Goal: Task Accomplishment & Management: Manage account settings

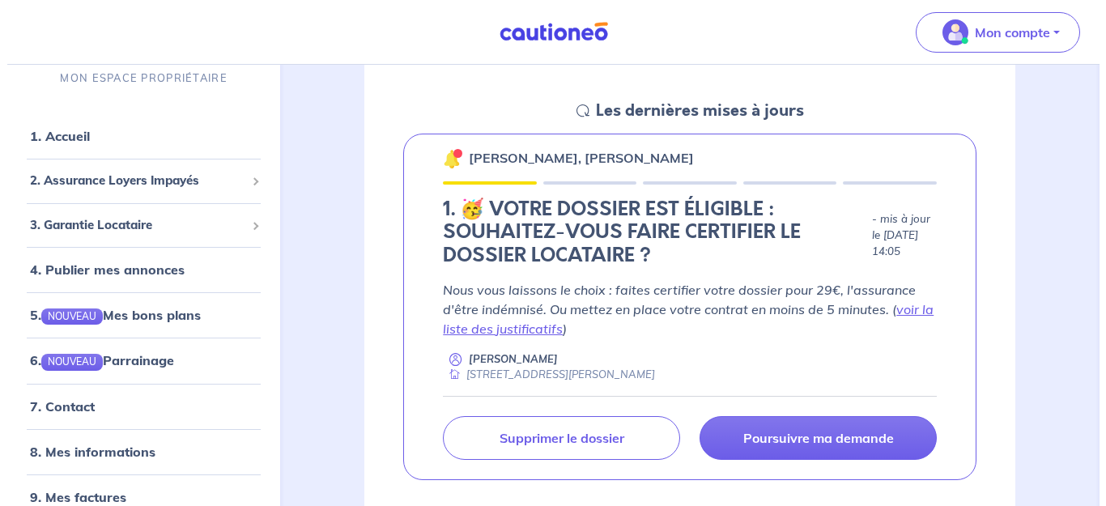
scroll to position [240, 0]
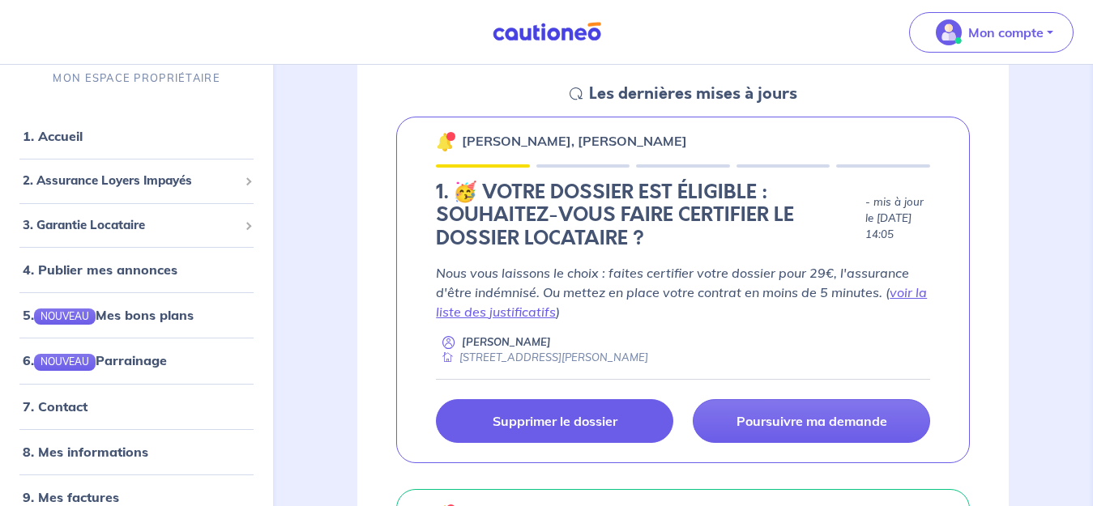
click at [564, 416] on p "Supprimer le dossier" at bounding box center [554, 421] width 125 height 16
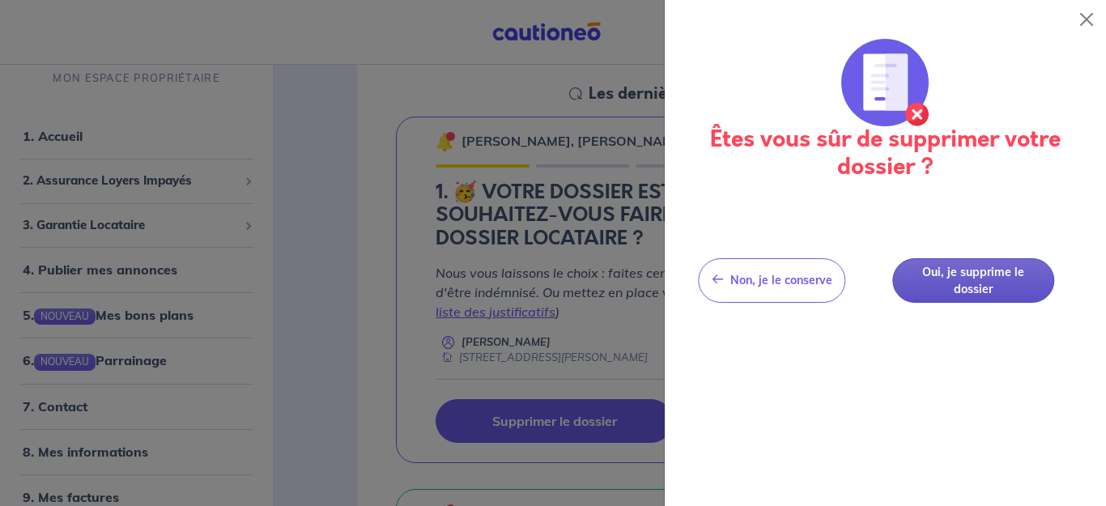
click at [948, 272] on button "Oui, je supprime le dossier" at bounding box center [974, 280] width 162 height 45
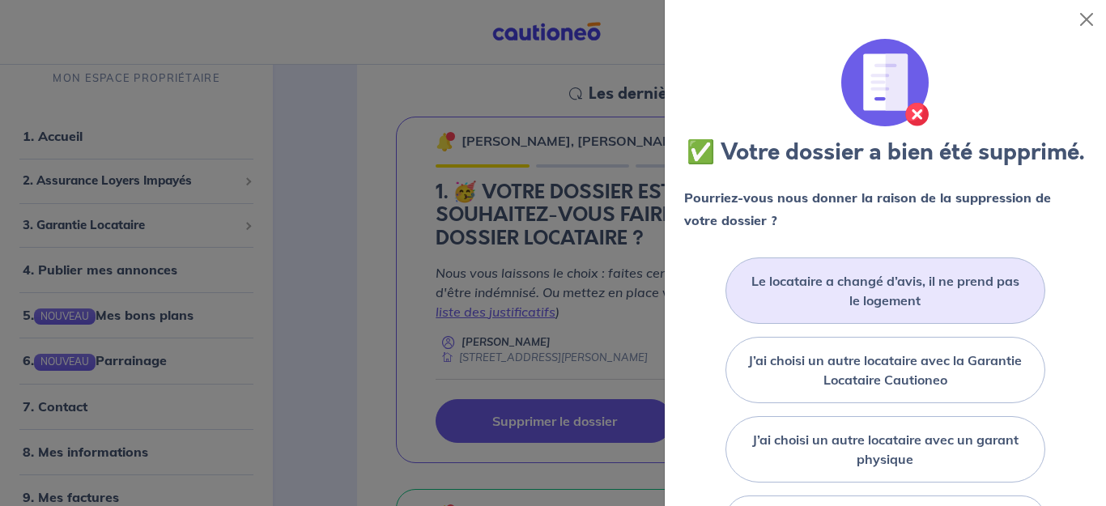
click at [838, 310] on label "Le locataire a changé d’avis, il ne prend pas le logement" at bounding box center [885, 290] width 279 height 39
click at [0, 0] on input "Le locataire a changé d’avis, il ne prend pas le logement" at bounding box center [0, 0] width 0 height 0
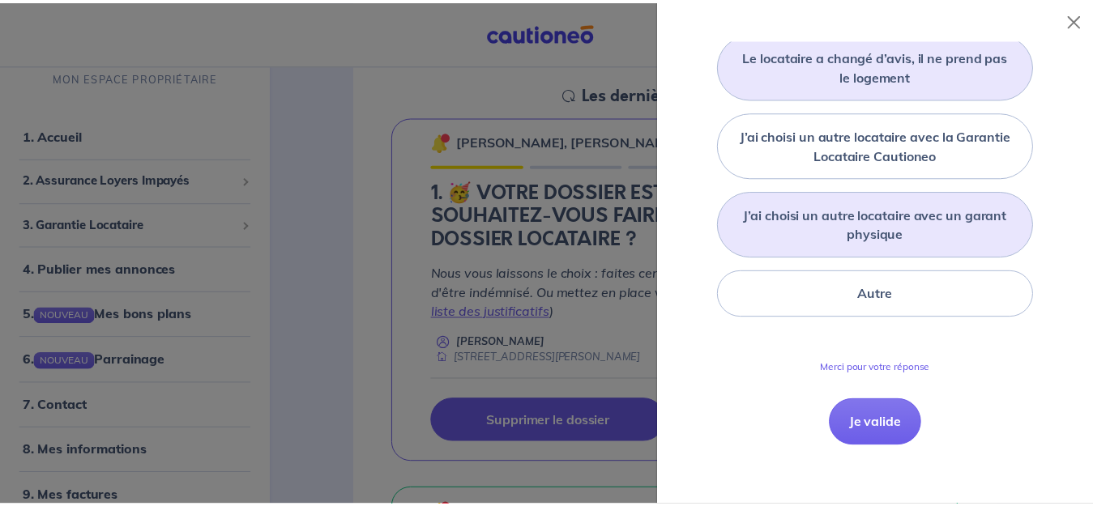
scroll to position [258, 0]
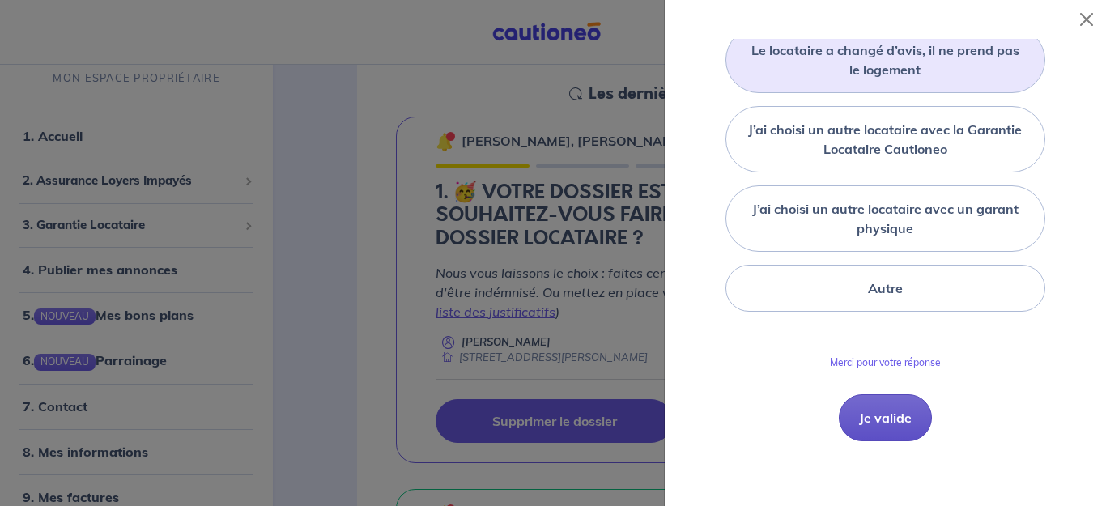
click at [870, 437] on button "Je valide" at bounding box center [885, 417] width 93 height 47
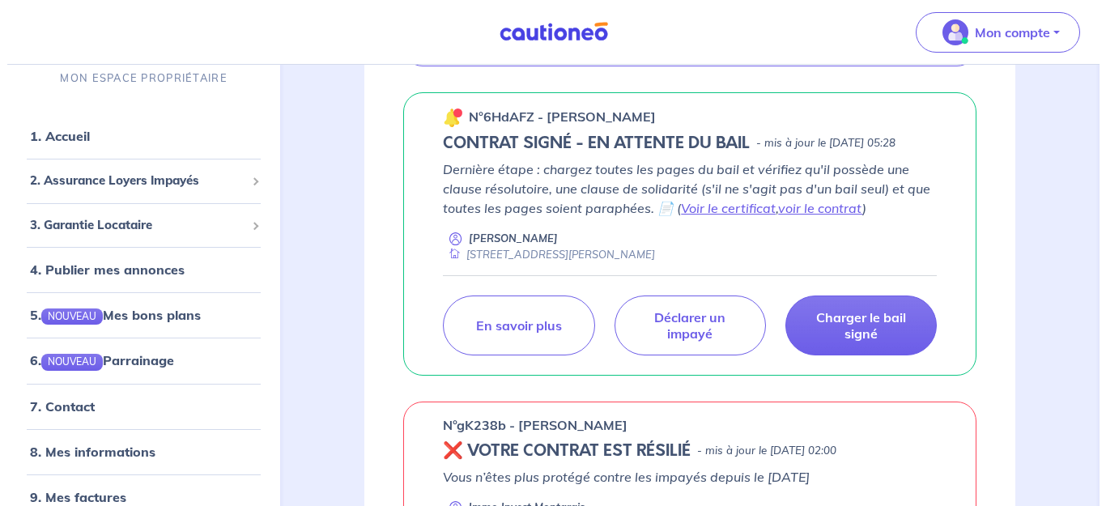
scroll to position [592, 0]
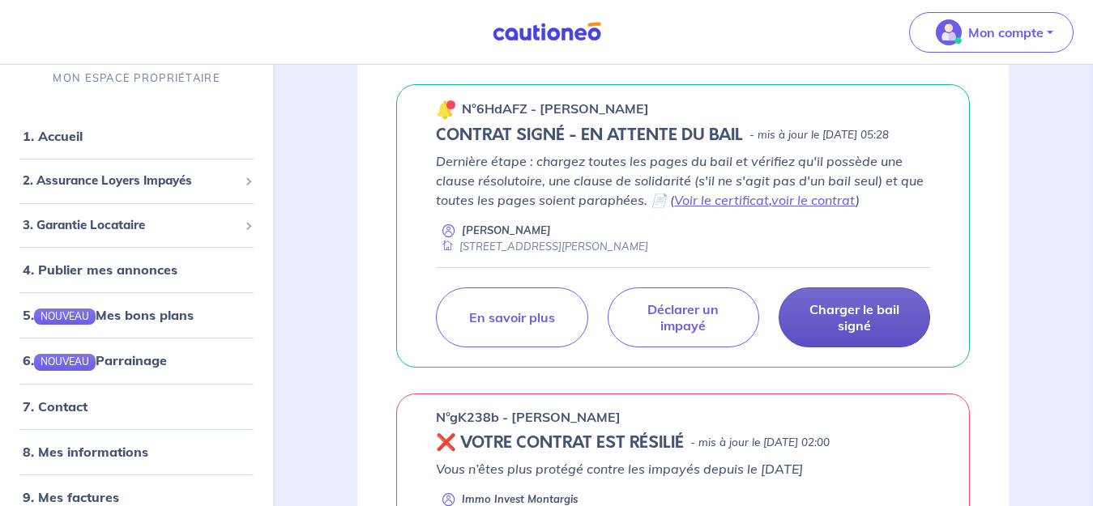
click at [869, 326] on p "Charger le bail signé" at bounding box center [854, 317] width 111 height 32
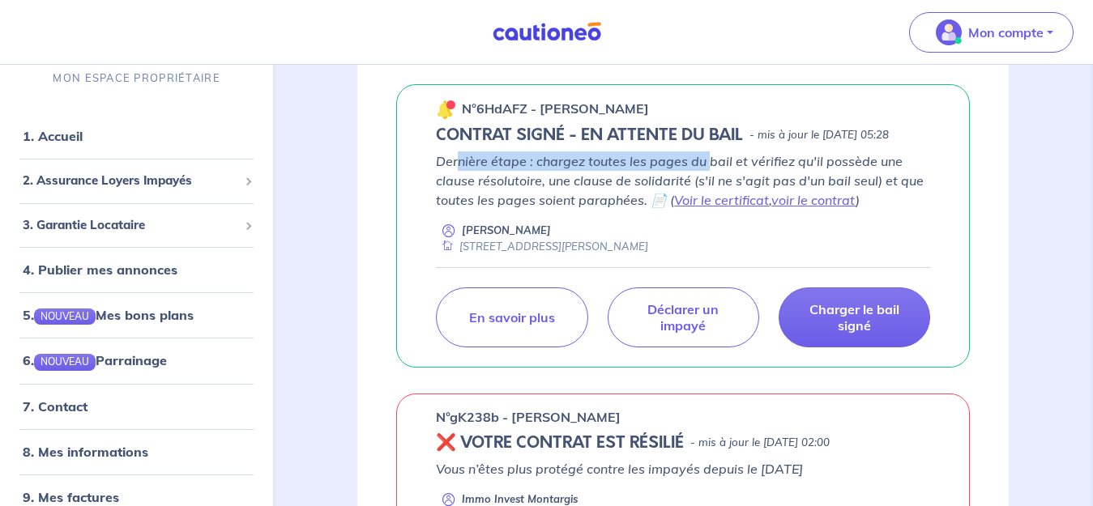
drag, startPoint x: 458, startPoint y: 164, endPoint x: 707, endPoint y: 158, distance: 248.7
click at [707, 158] on p "Dernière étape : chargez toutes les pages du bail et vérifiez qu'il possède une…" at bounding box center [683, 180] width 494 height 58
click at [603, 195] on p "Dernière étape : chargez toutes les pages du bail et vérifiez qu'il possède une…" at bounding box center [683, 180] width 494 height 58
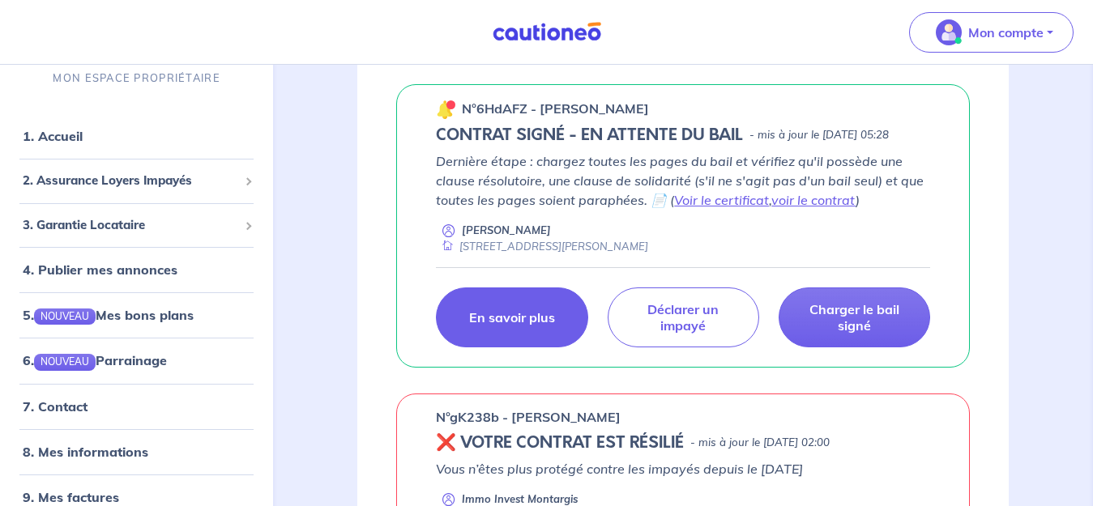
click at [538, 326] on p "En savoir plus" at bounding box center [512, 317] width 86 height 16
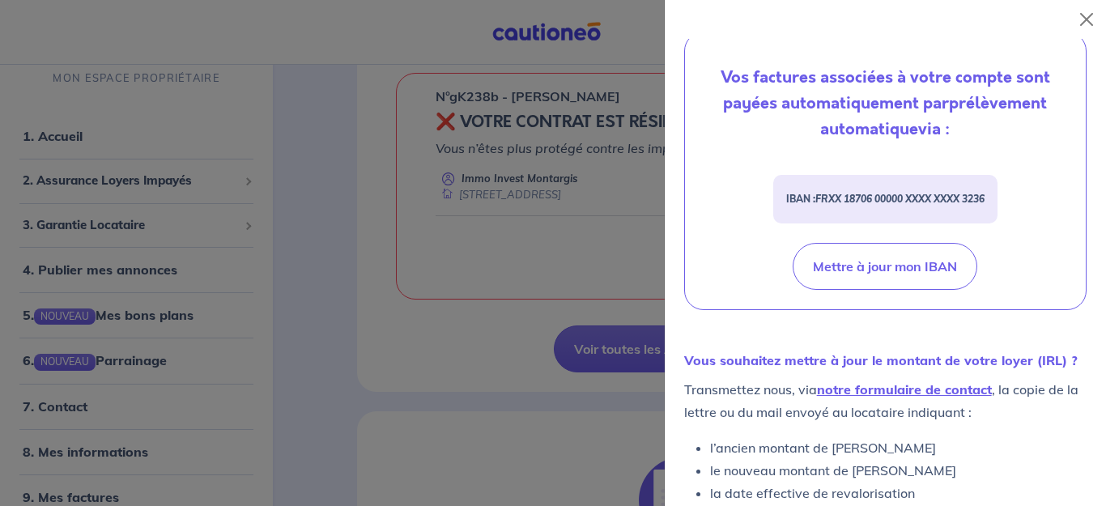
scroll to position [0, 0]
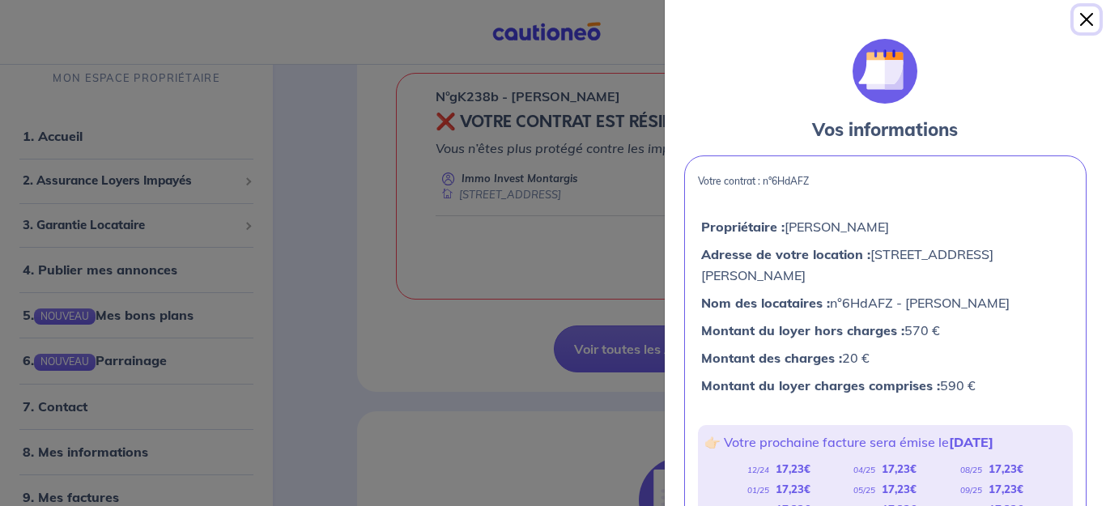
click at [1081, 19] on button "Close" at bounding box center [1087, 19] width 26 height 26
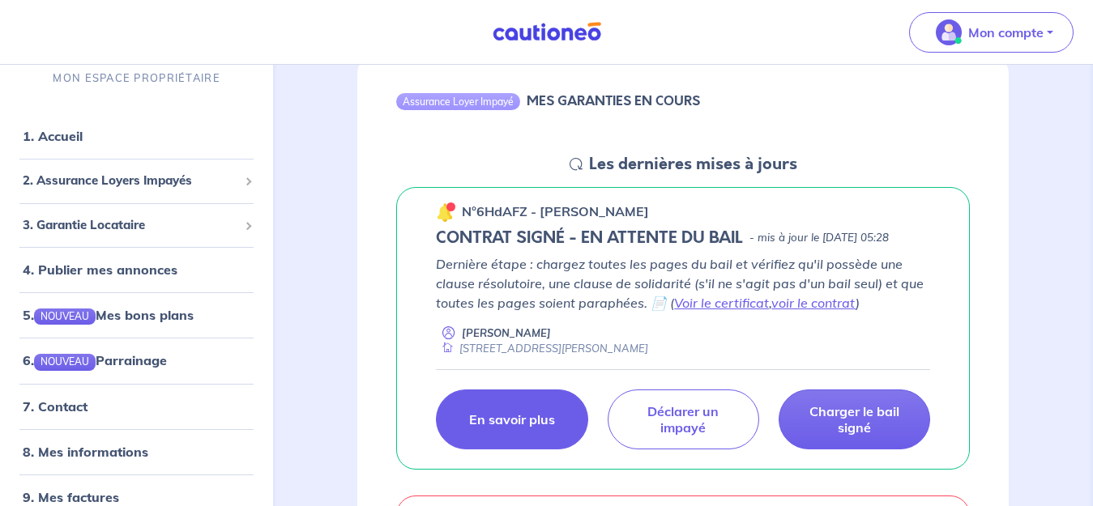
scroll to position [168, 0]
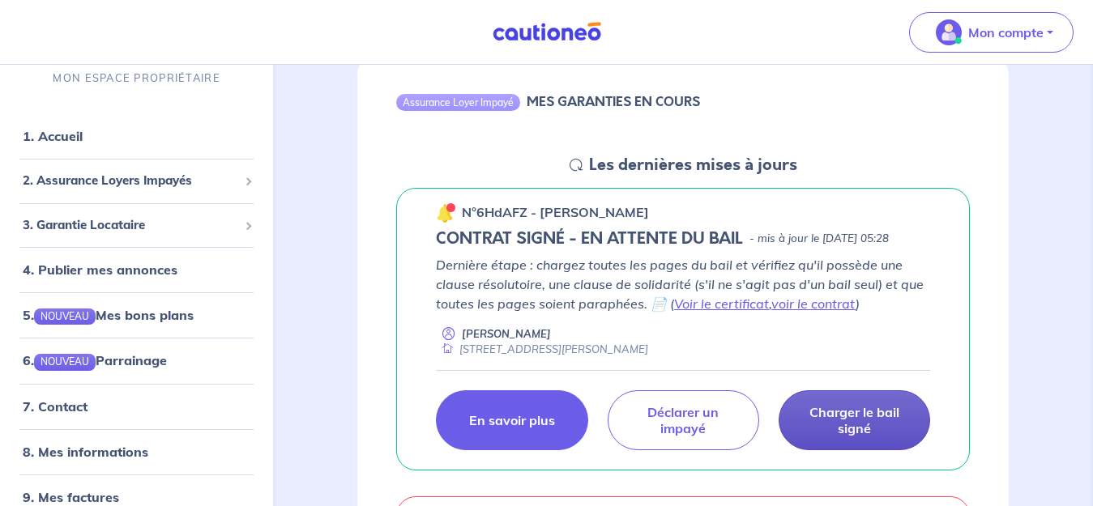
click at [853, 420] on p "Charger le bail signé" at bounding box center [854, 420] width 111 height 32
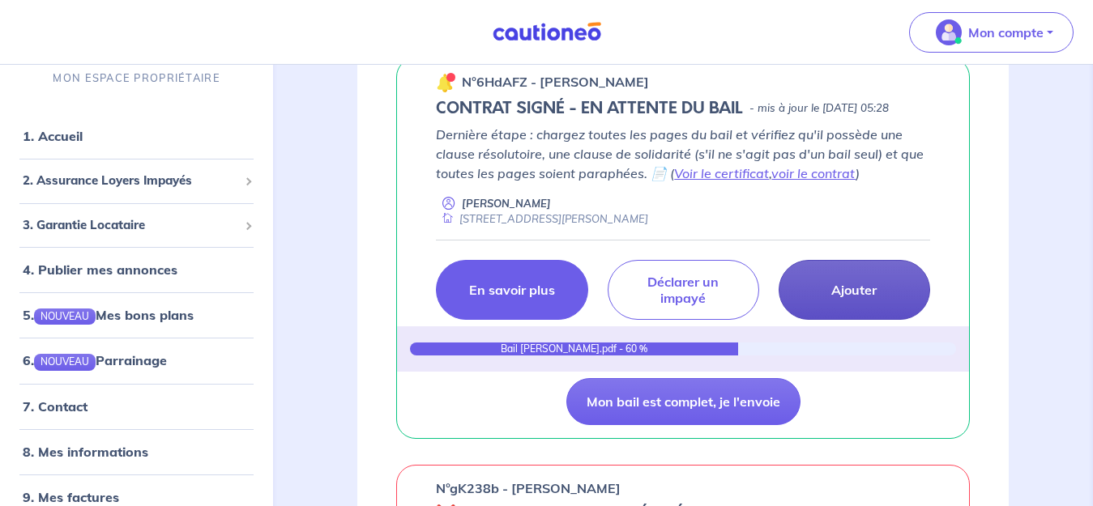
scroll to position [307, 0]
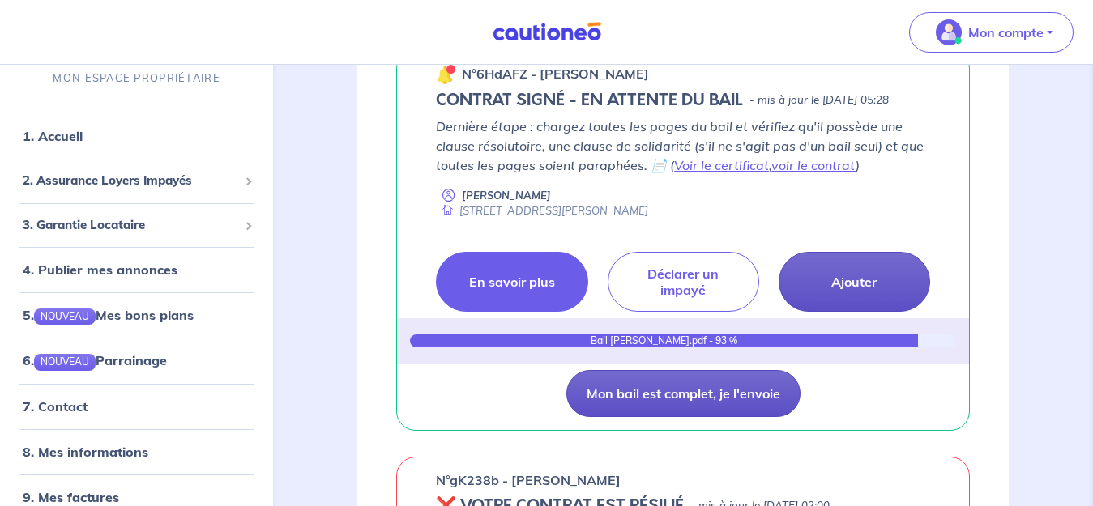
click at [691, 402] on button "Mon bail est complet, je l'envoie" at bounding box center [683, 393] width 234 height 47
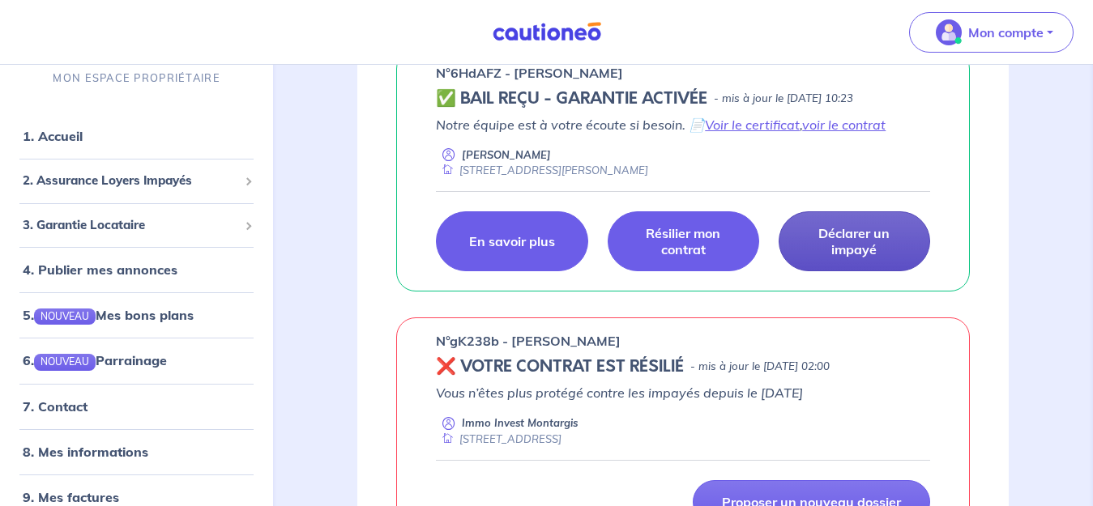
click at [678, 249] on p "Résilier mon contrat" at bounding box center [683, 241] width 111 height 32
click at [659, 243] on p "Résilier mon contrat" at bounding box center [683, 241] width 111 height 32
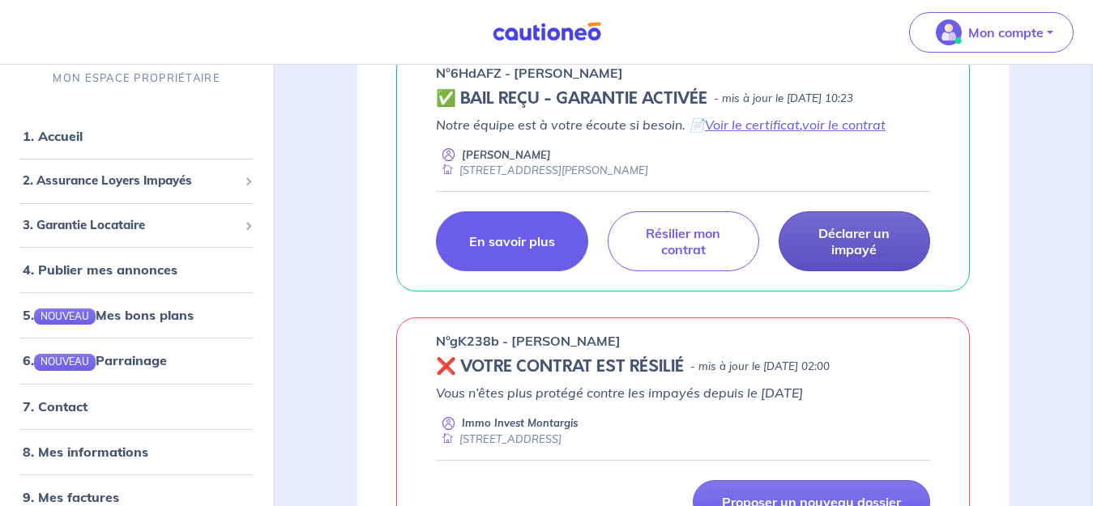
click at [807, 242] on p "Déclarer un impayé" at bounding box center [854, 241] width 111 height 32
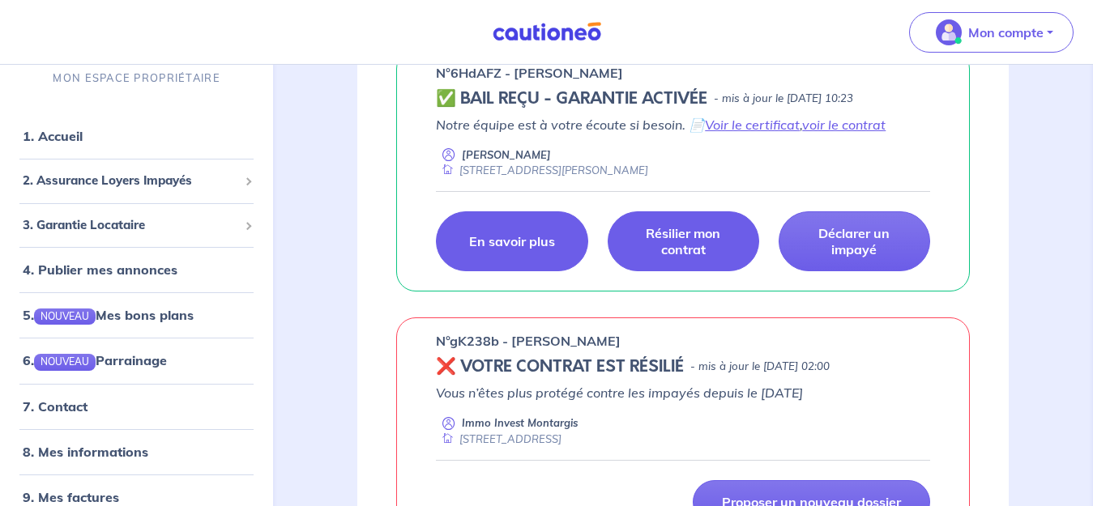
click at [638, 230] on p "Résilier mon contrat" at bounding box center [683, 241] width 111 height 32
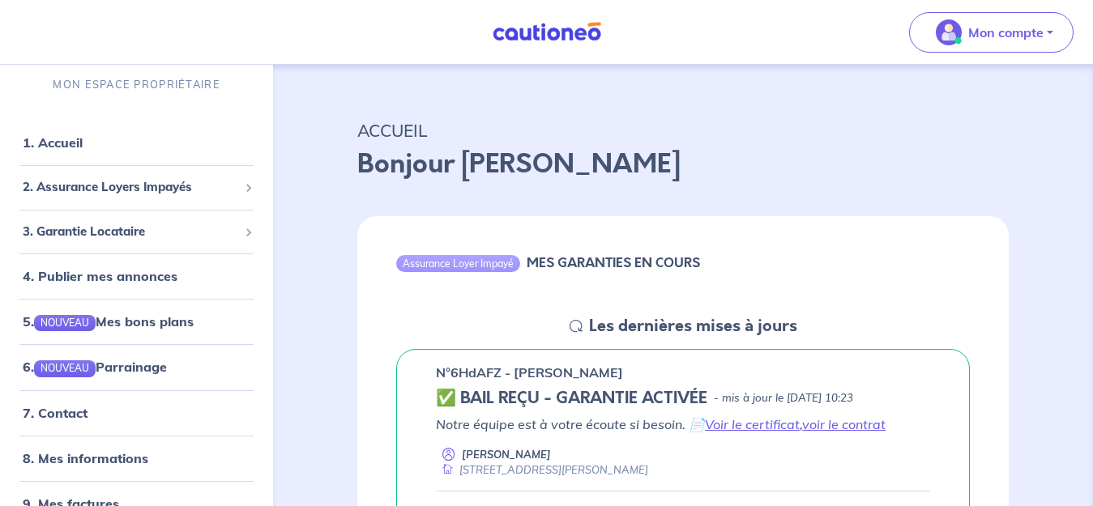
scroll to position [5, 0]
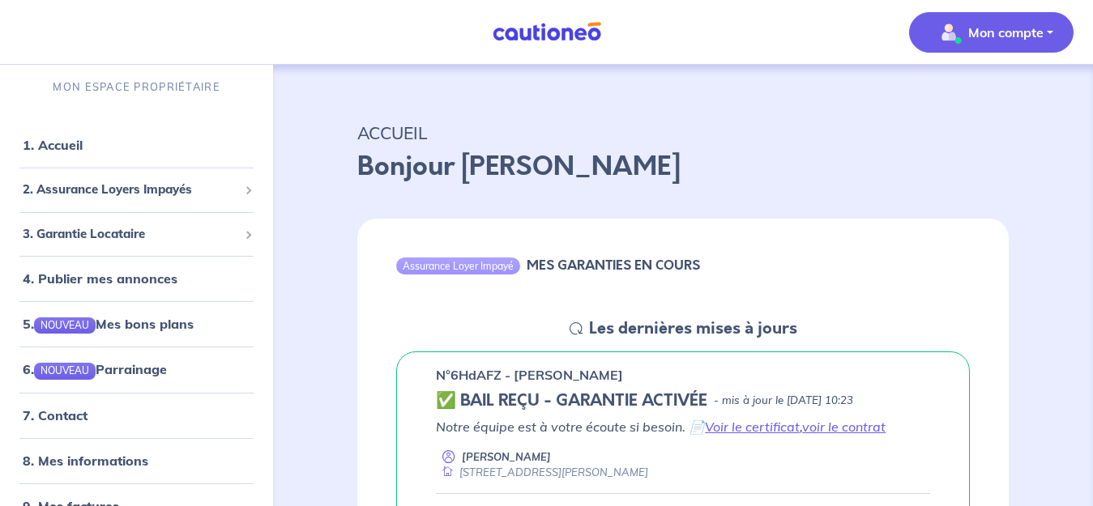
click at [1012, 28] on p "Mon compte" at bounding box center [1005, 32] width 75 height 19
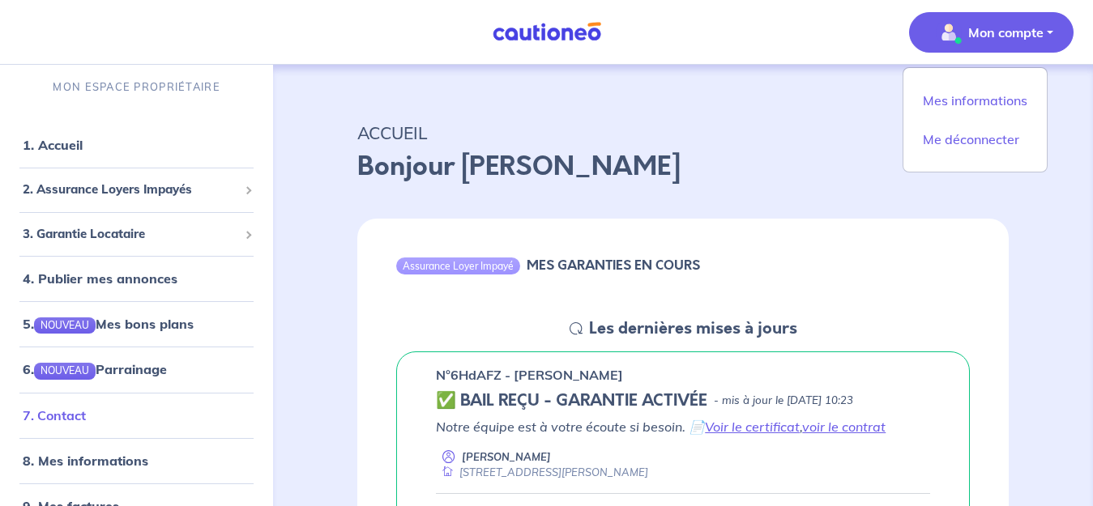
click at [79, 417] on link "7. Contact" at bounding box center [54, 415] width 63 height 16
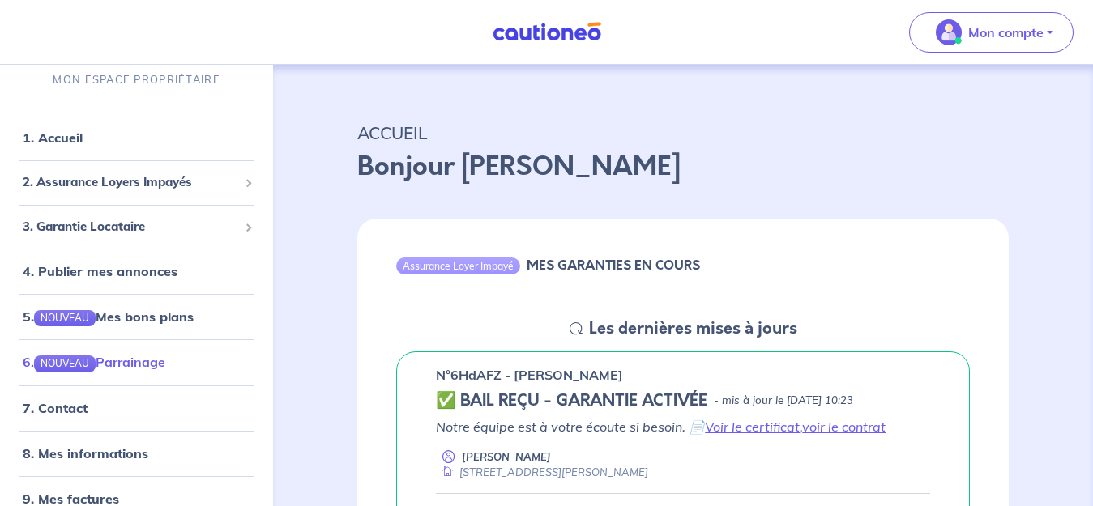
scroll to position [0, 0]
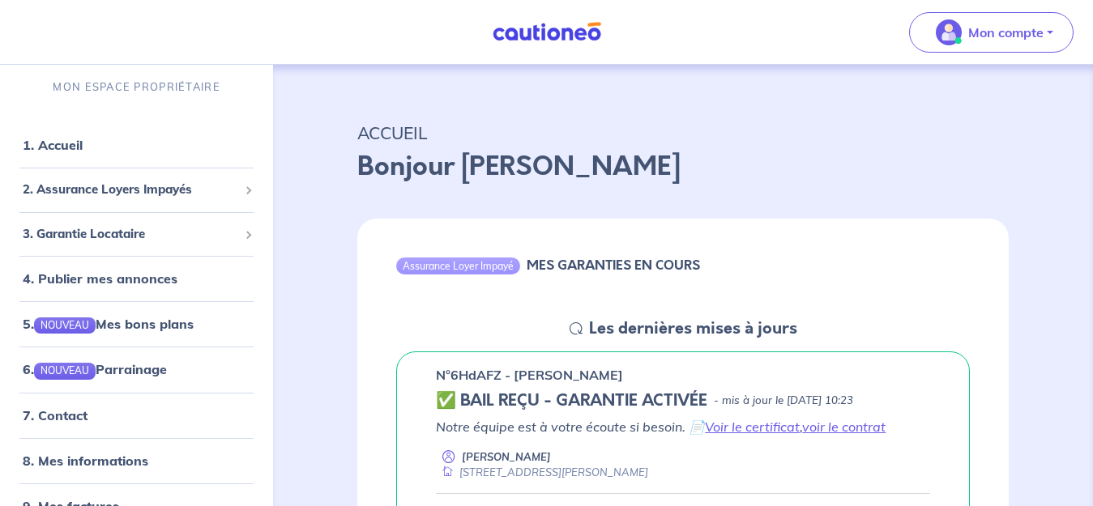
click at [539, 28] on img at bounding box center [546, 32] width 121 height 20
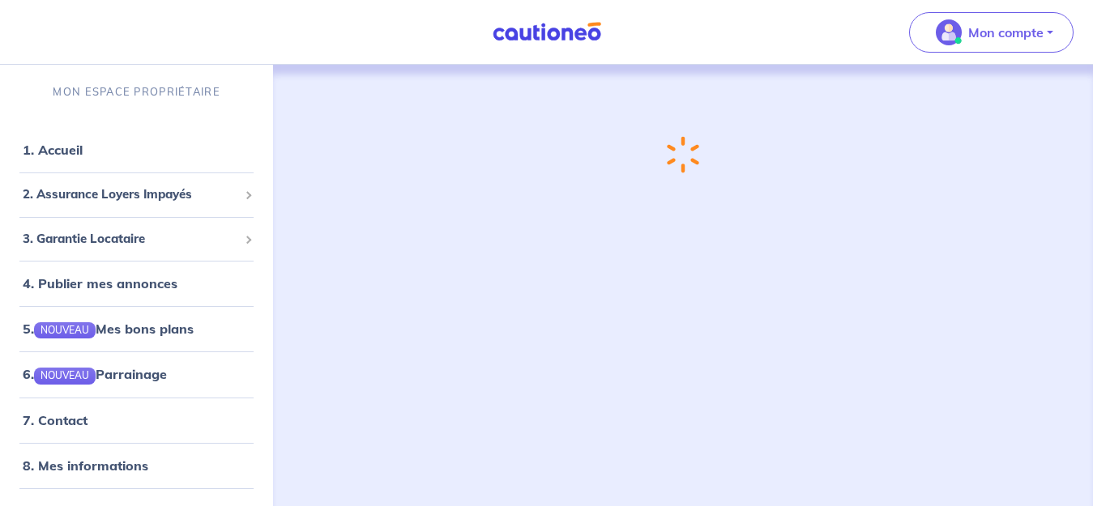
click at [539, 28] on img at bounding box center [546, 32] width 121 height 20
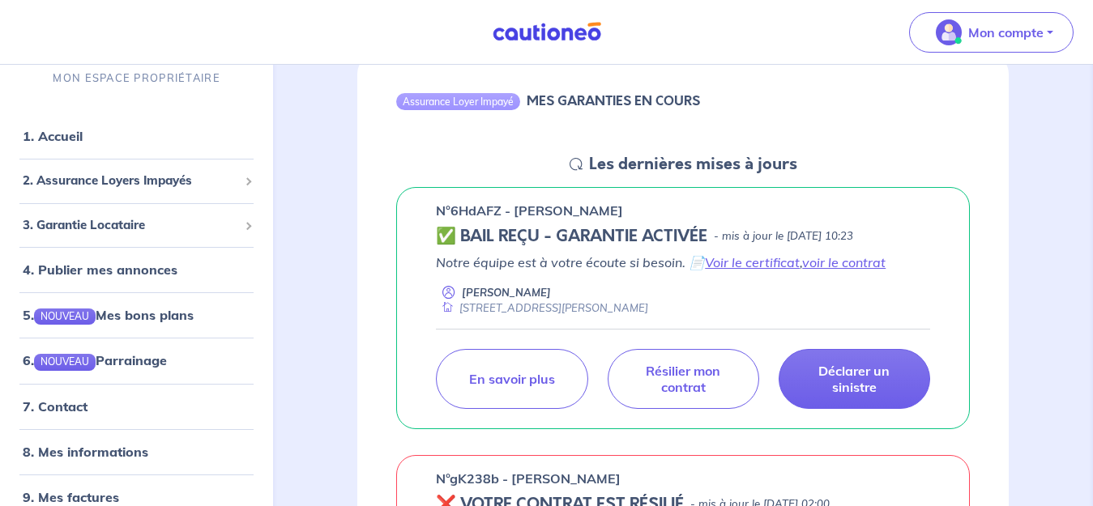
scroll to position [189, 0]
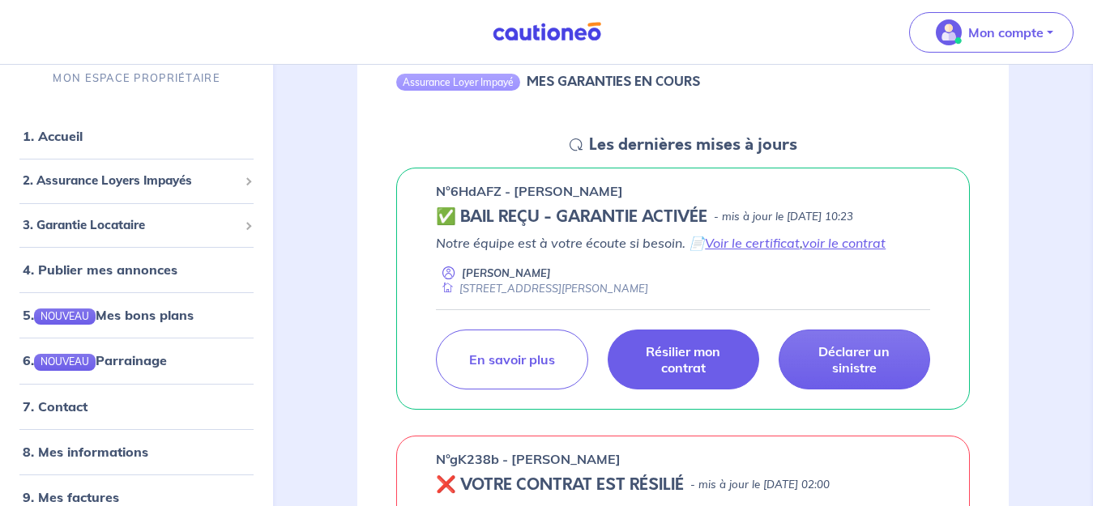
click at [680, 363] on p "Résilier mon contrat" at bounding box center [683, 359] width 111 height 32
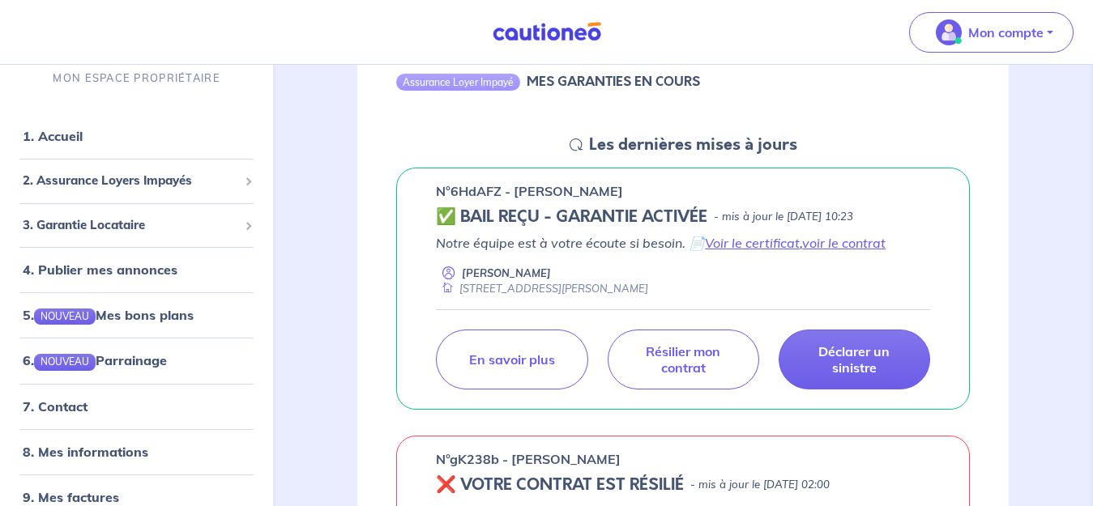
drag, startPoint x: 1086, startPoint y: 3, endPoint x: 1059, endPoint y: 428, distance: 426.1
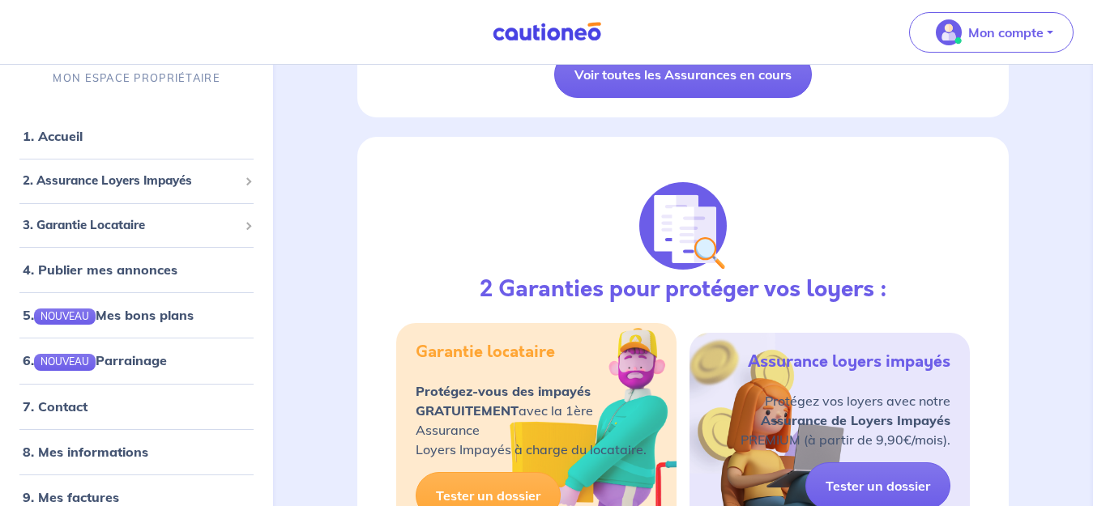
scroll to position [860, 0]
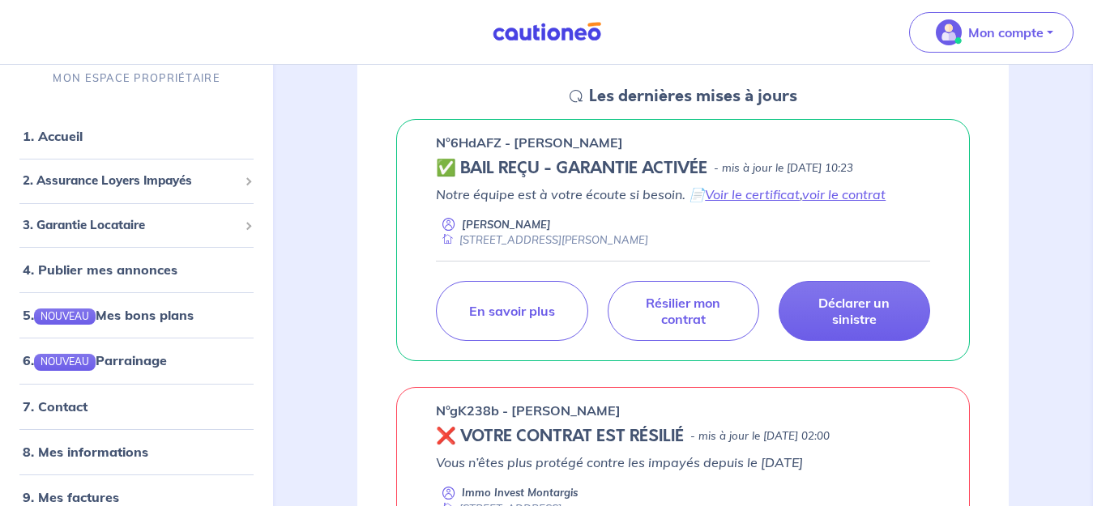
scroll to position [213, 0]
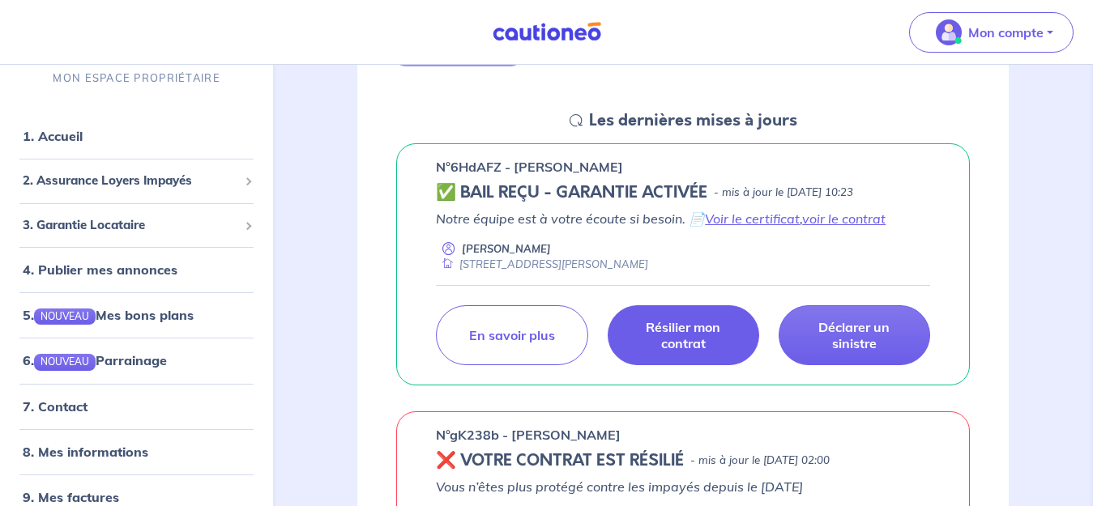
click at [711, 339] on p "Résilier mon contrat" at bounding box center [683, 335] width 111 height 32
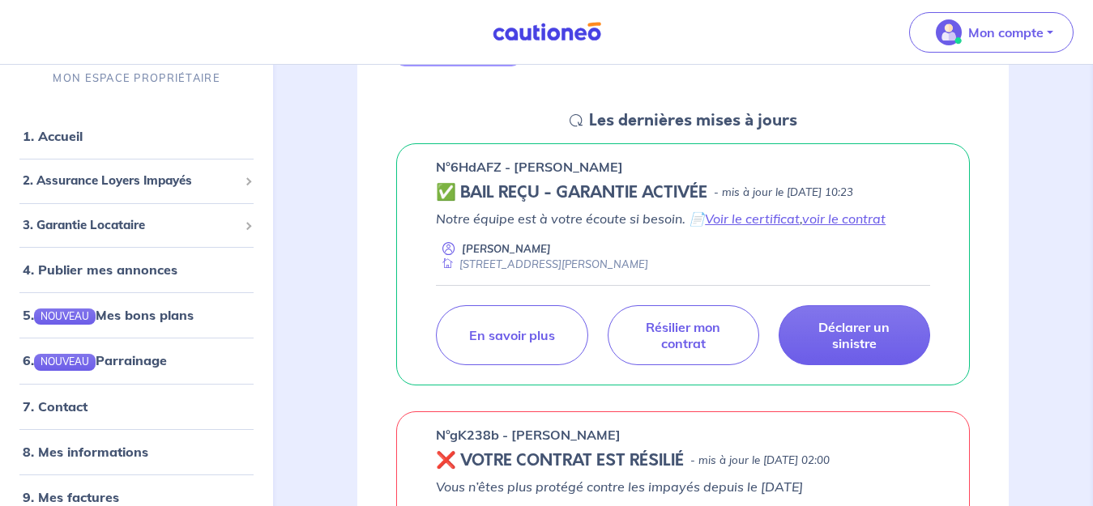
scroll to position [21, 0]
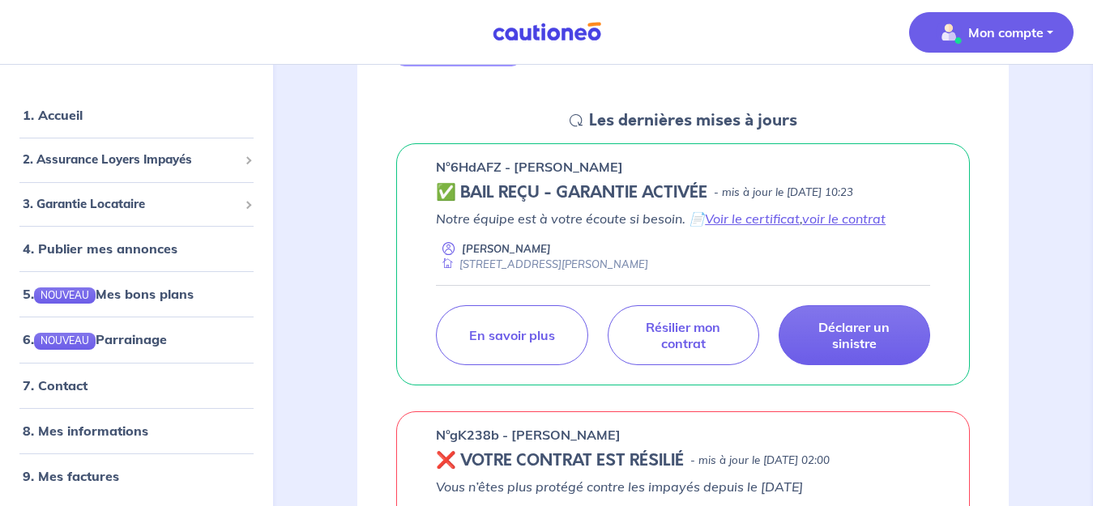
click at [940, 28] on img "button" at bounding box center [949, 32] width 26 height 26
click at [992, 99] on link "Mes informations" at bounding box center [975, 100] width 130 height 26
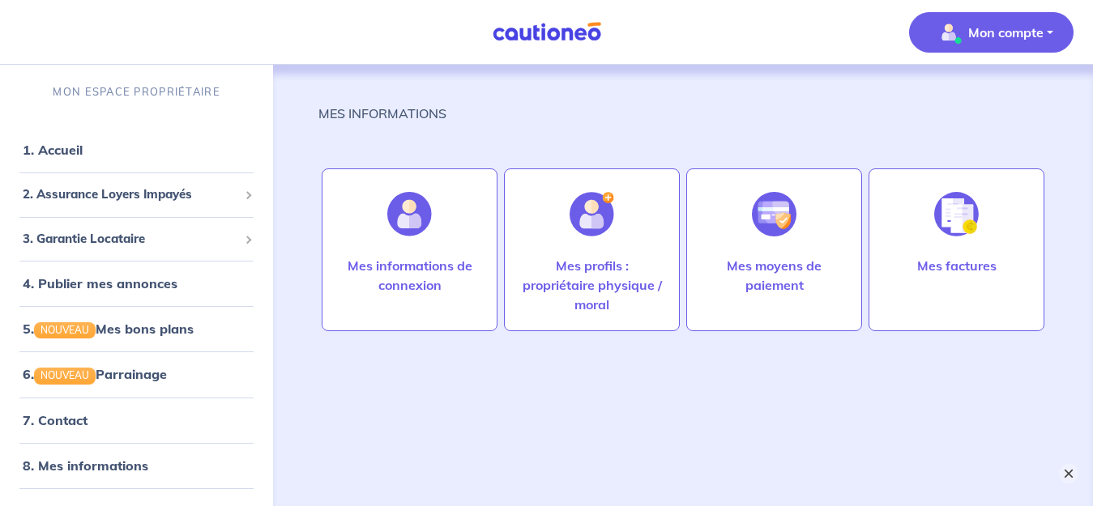
click at [1072, 473] on button "×" at bounding box center [1068, 473] width 19 height 19
click at [139, 180] on div "2. Assurance Loyers Impayés" at bounding box center [136, 195] width 260 height 32
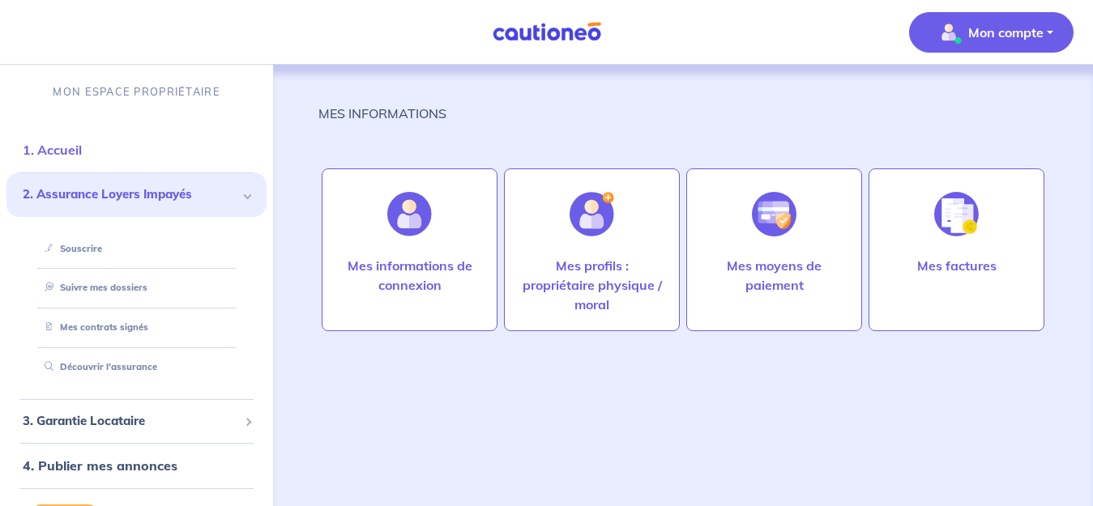
click at [82, 152] on link "1. Accueil" at bounding box center [52, 150] width 59 height 16
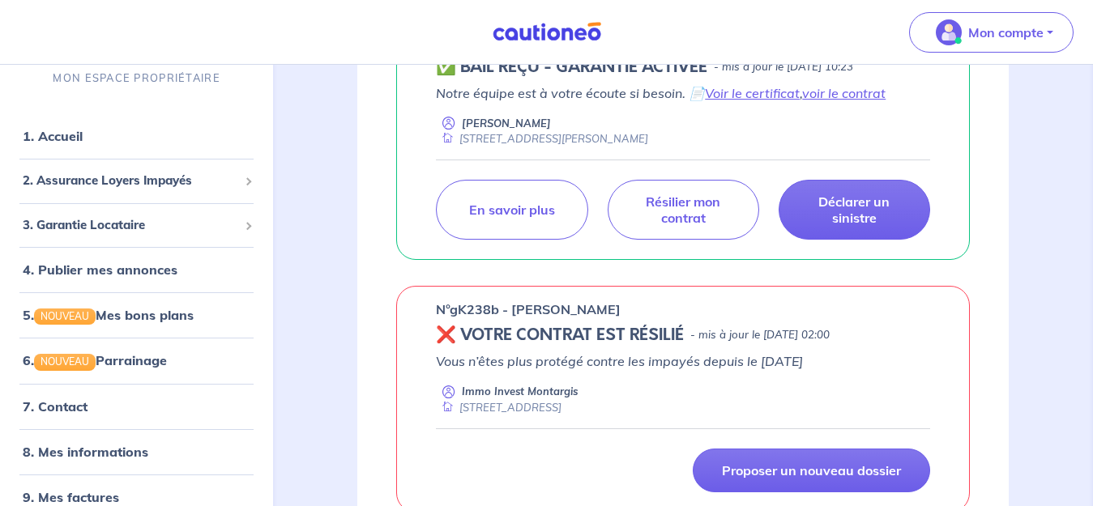
scroll to position [353, 0]
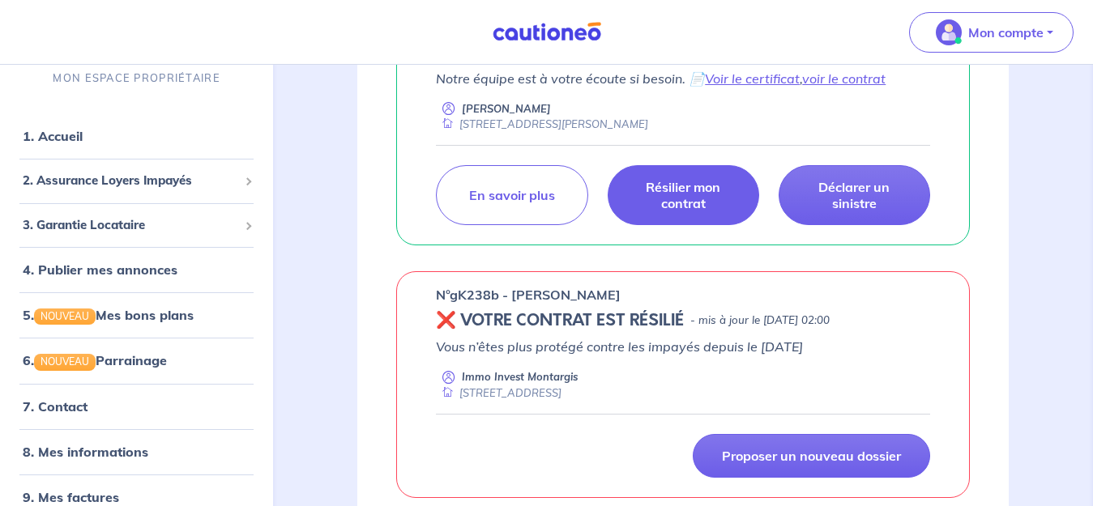
click at [689, 202] on p "Résilier mon contrat" at bounding box center [683, 195] width 111 height 32
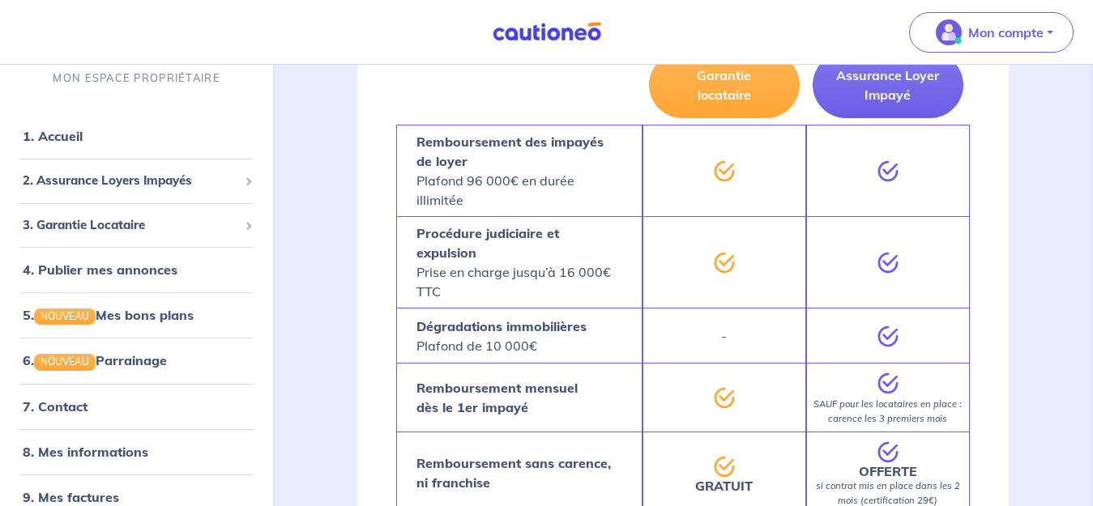
scroll to position [1311, 0]
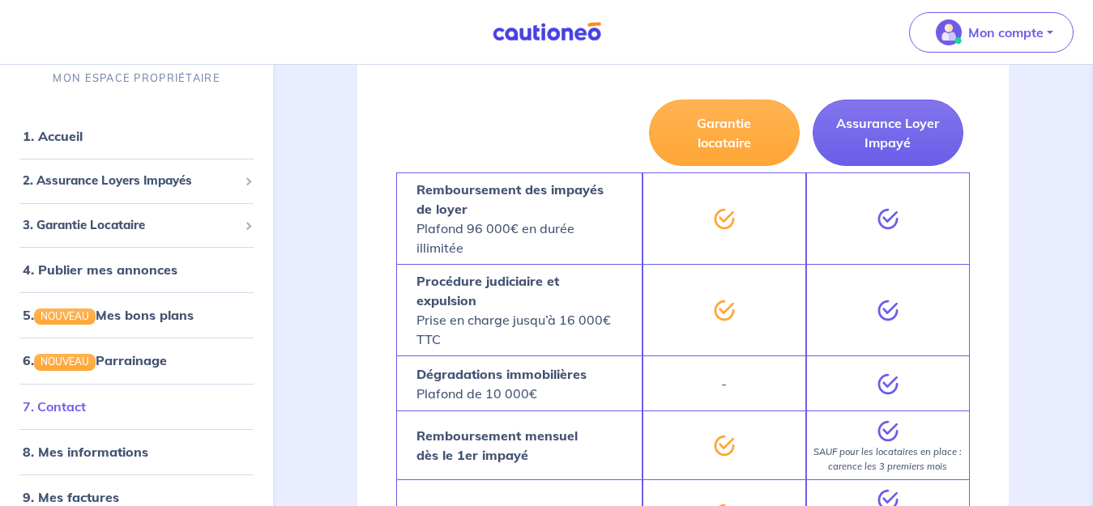
click at [65, 405] on link "7. Contact" at bounding box center [54, 406] width 63 height 16
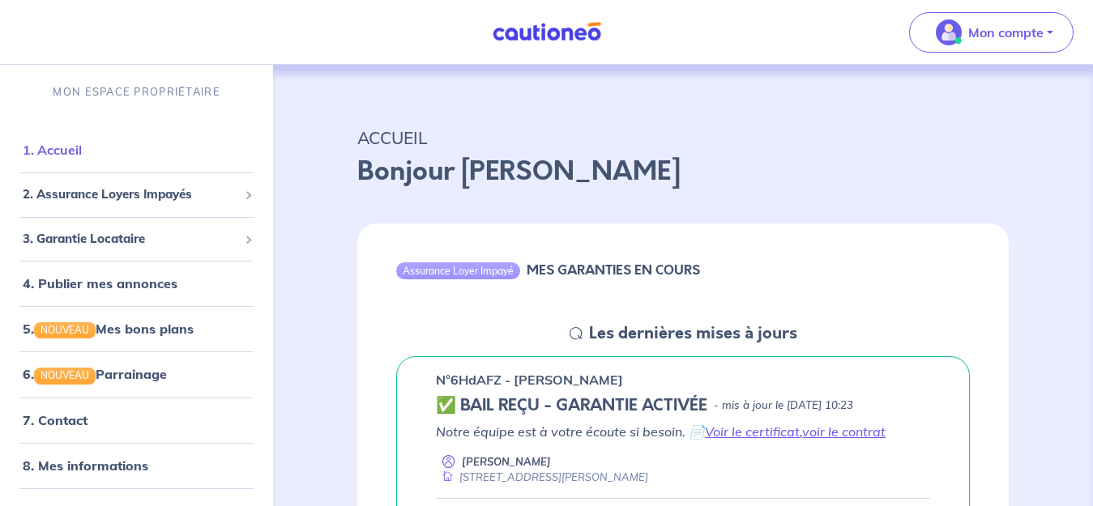
click at [75, 142] on link "1. Accueil" at bounding box center [52, 150] width 59 height 16
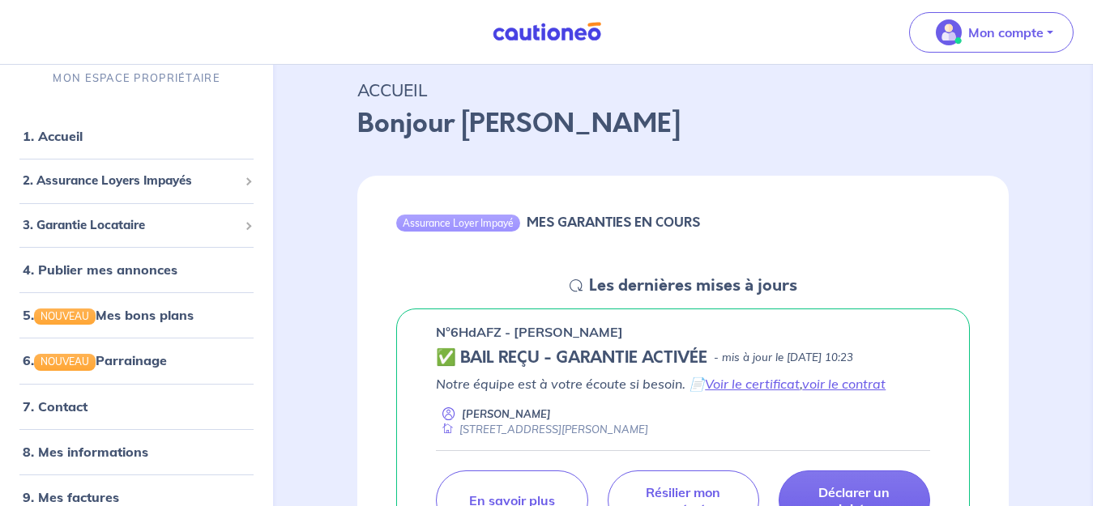
scroll to position [50, 0]
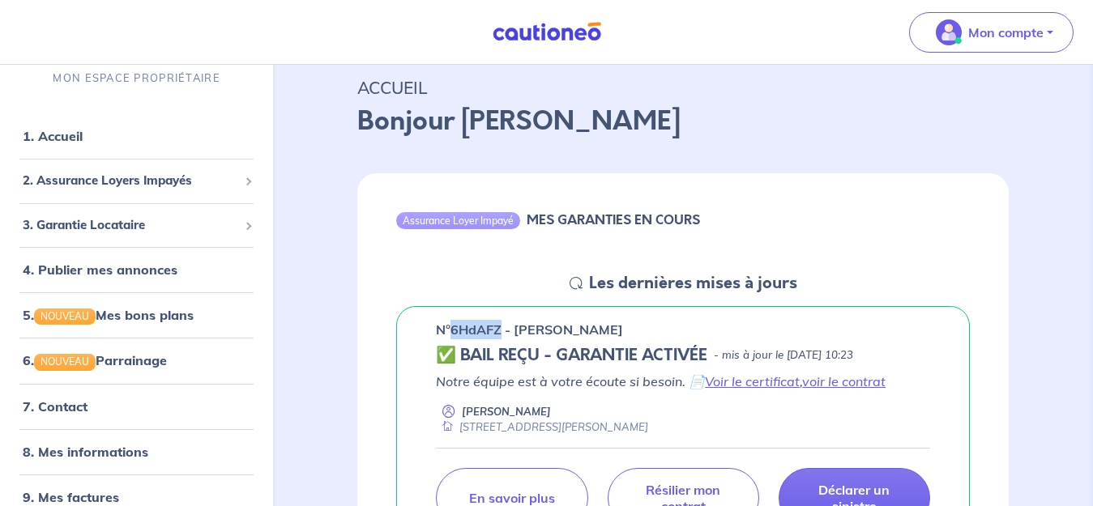
drag, startPoint x: 450, startPoint y: 331, endPoint x: 503, endPoint y: 330, distance: 52.7
click at [503, 330] on p "n°6HdAFZ - Danielle Dade" at bounding box center [529, 329] width 187 height 19
copy p "6HdAFZ"
